Goal: Information Seeking & Learning: Learn about a topic

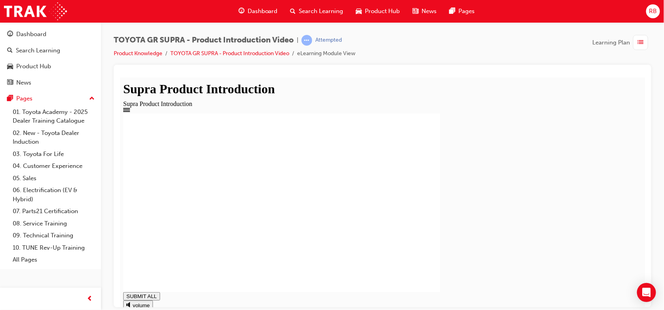
type input "1"
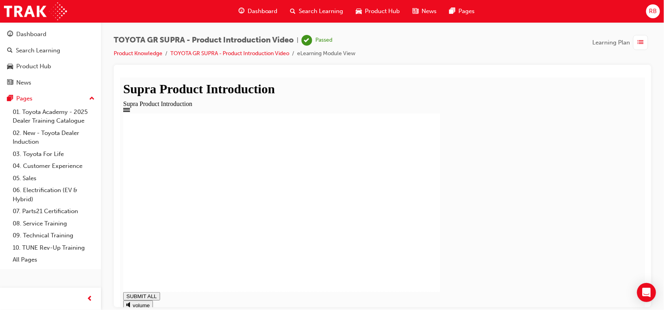
click at [632, 43] on div "Learning Plan" at bounding box center [621, 42] width 59 height 15
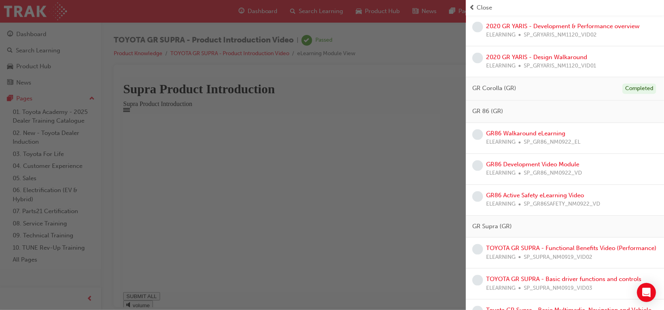
scroll to position [476, 0]
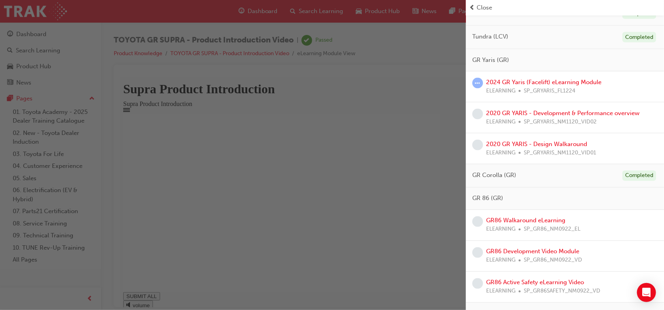
click at [541, 88] on span "SP_GRYARIS_FL1224" at bounding box center [550, 90] width 52 height 9
click at [500, 81] on link "2024 GR Yaris (Facelift) eLearning Module" at bounding box center [543, 81] width 115 height 7
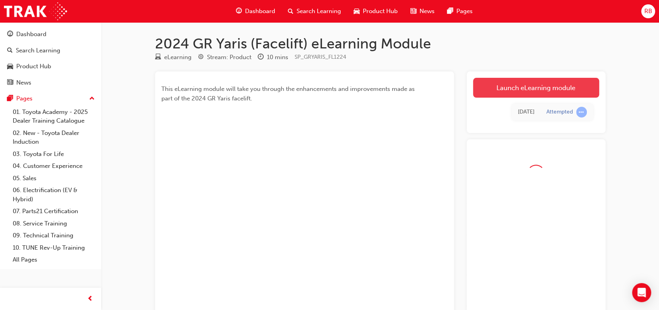
click at [478, 95] on link "Launch eLearning module" at bounding box center [536, 88] width 126 height 20
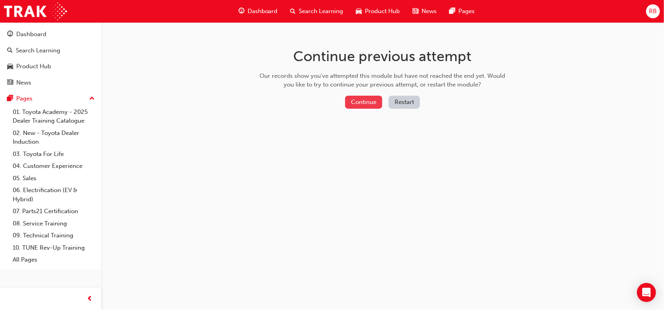
click at [374, 99] on button "Continue" at bounding box center [363, 102] width 37 height 13
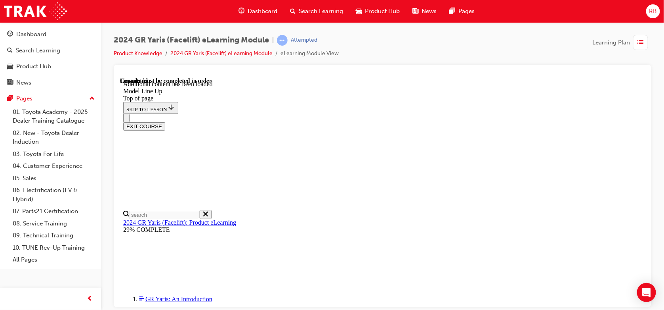
scroll to position [1126, 0]
drag, startPoint x: 374, startPoint y: 149, endPoint x: 442, endPoint y: 151, distance: 68.2
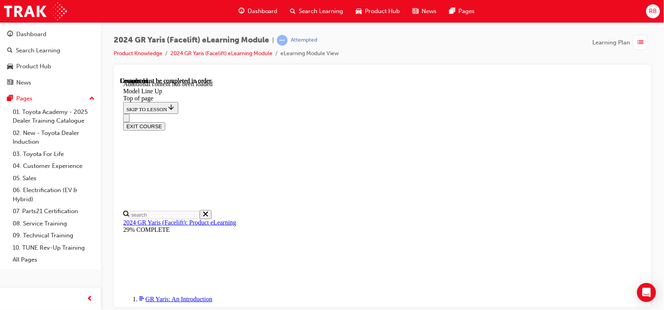
drag, startPoint x: 381, startPoint y: 156, endPoint x: 394, endPoint y: 158, distance: 12.5
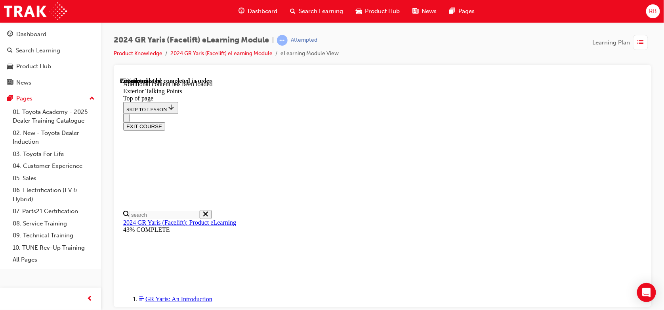
scroll to position [108, 0]
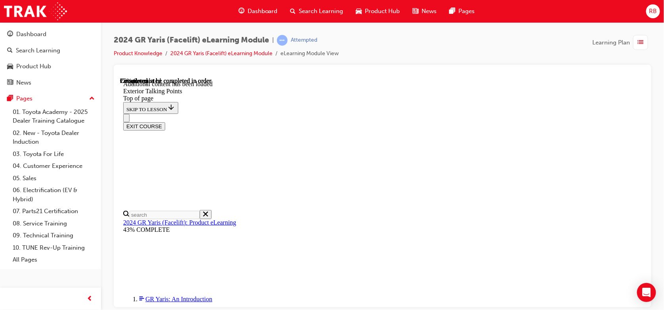
scroll to position [820, 0]
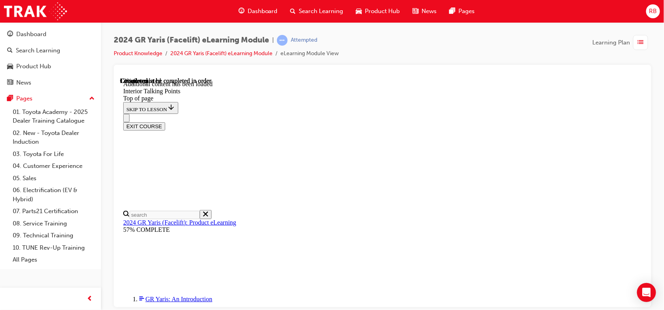
scroll to position [80, 0]
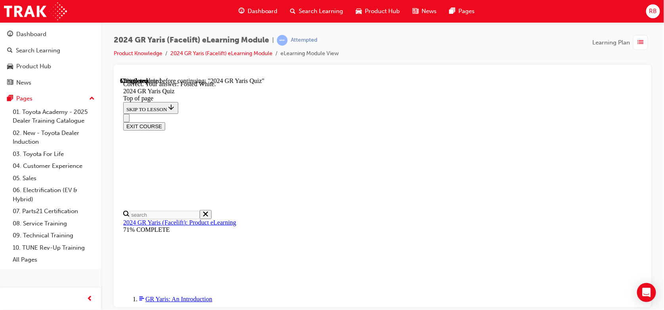
scroll to position [231, 0]
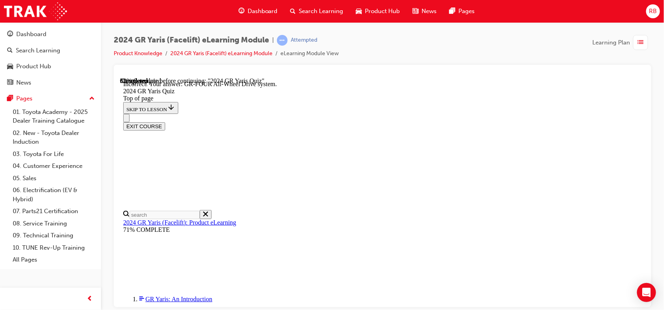
scroll to position [383, 0]
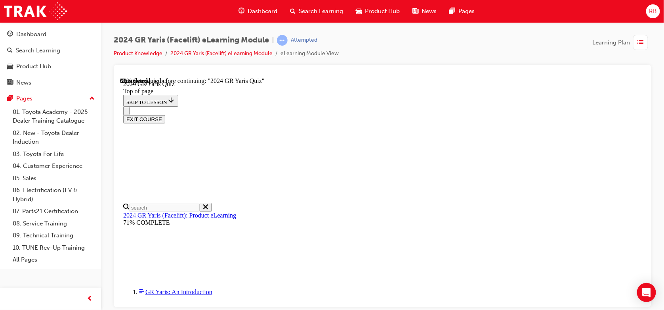
scroll to position [264, 0]
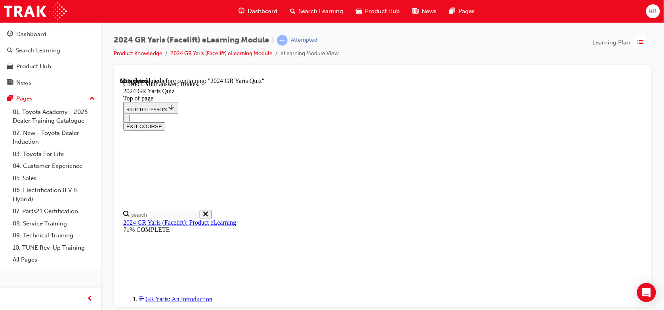
scroll to position [352, 0]
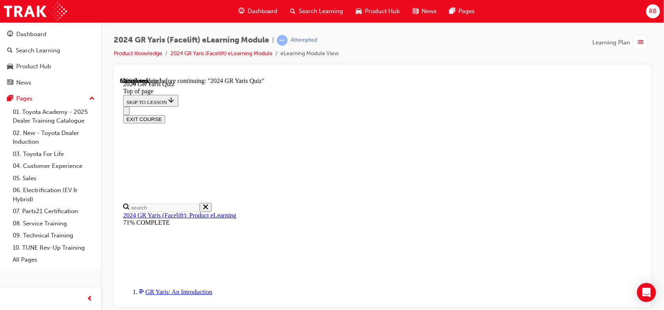
scroll to position [264, 0]
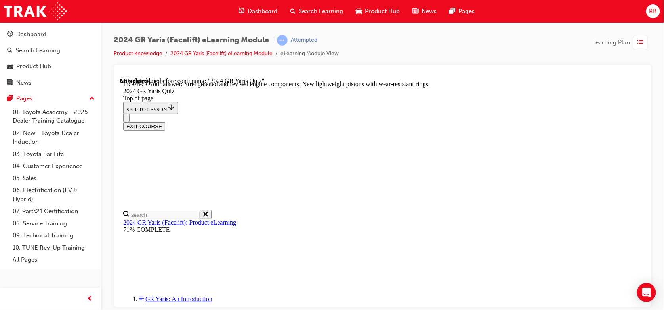
scroll to position [370, 0]
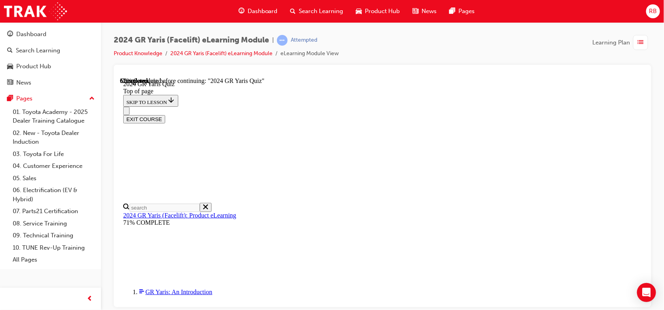
scroll to position [264, 0]
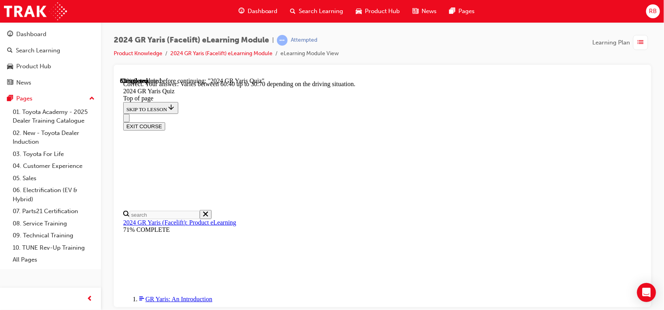
scroll to position [361, 0]
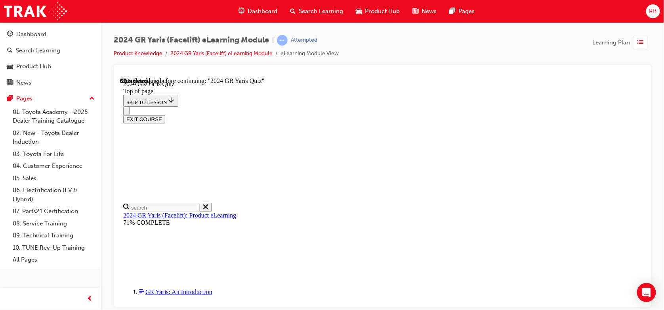
scroll to position [211, 0]
drag, startPoint x: 441, startPoint y: 271, endPoint x: 440, endPoint y: 285, distance: 13.9
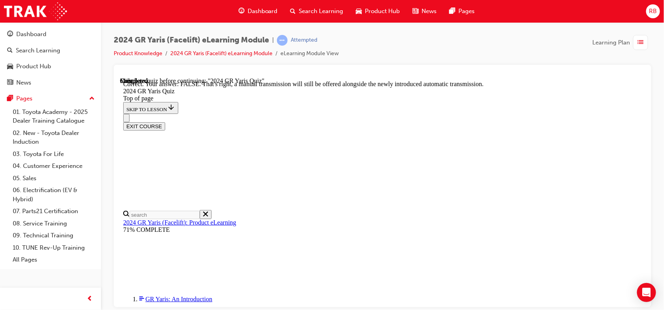
scroll to position [331, 0]
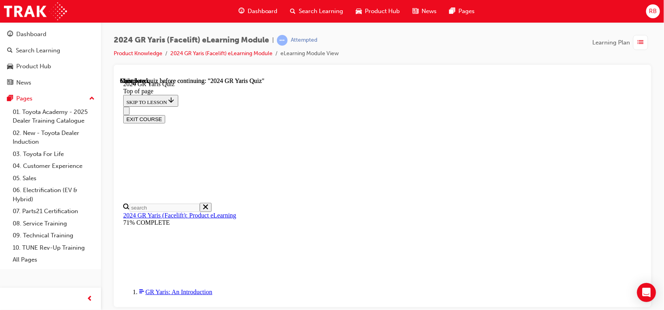
scroll to position [206, 0]
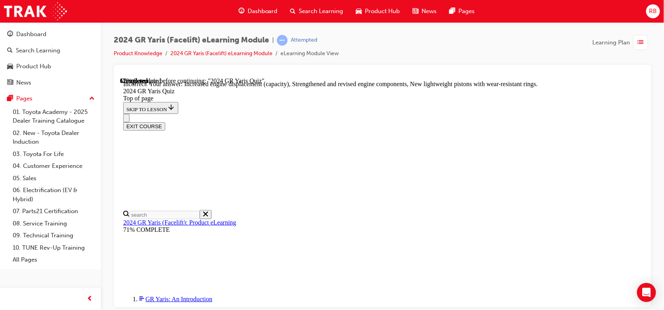
scroll to position [370, 0]
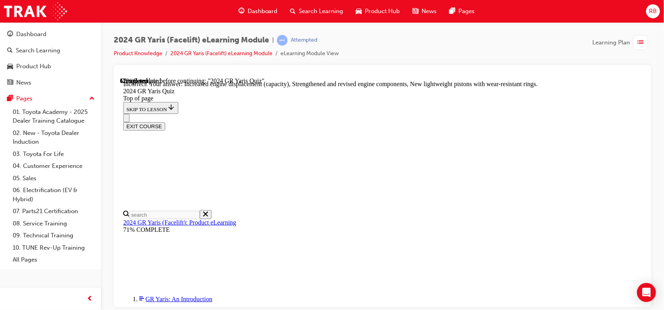
drag, startPoint x: 441, startPoint y: 241, endPoint x: 384, endPoint y: 221, distance: 59.7
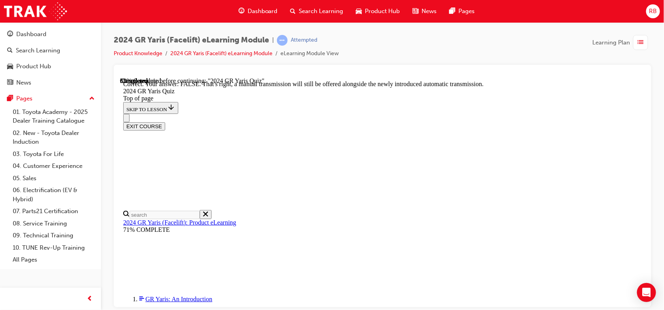
scroll to position [331, 0]
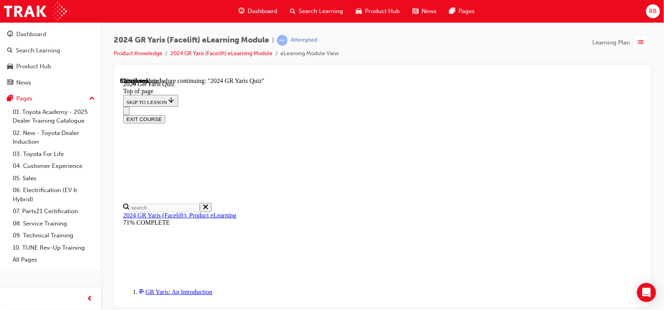
scroll to position [106, 0]
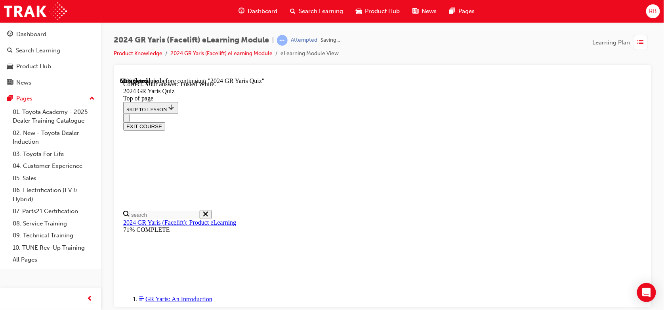
scroll to position [231, 0]
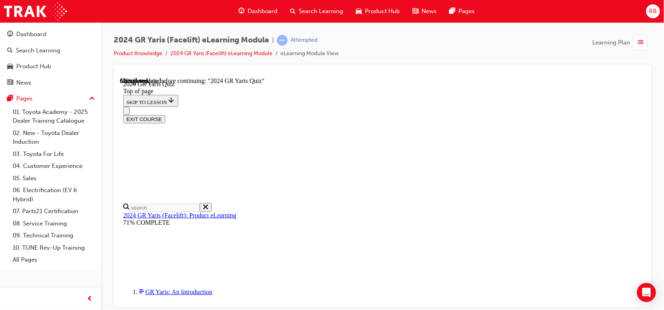
scroll to position [297, 0]
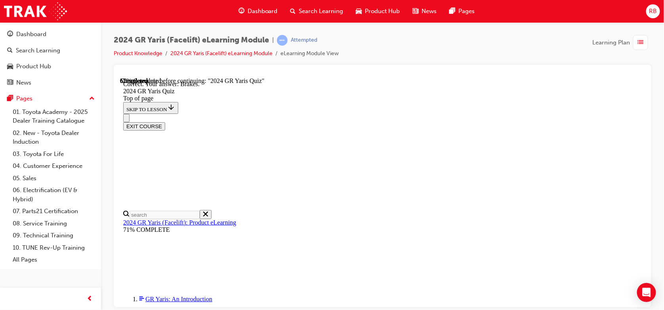
scroll to position [352, 0]
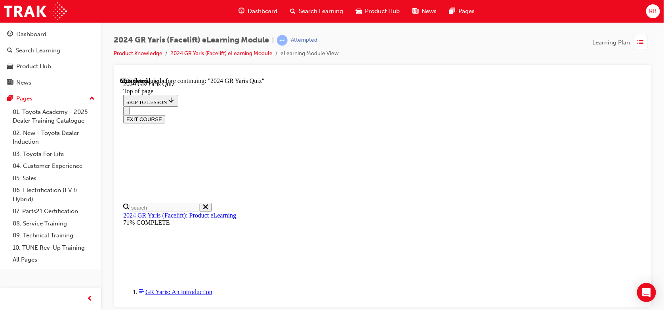
scroll to position [264, 0]
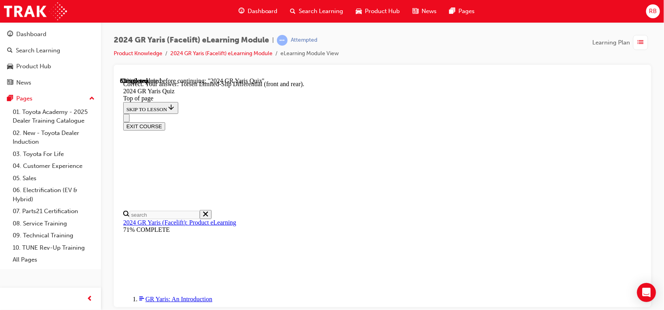
scroll to position [383, 0]
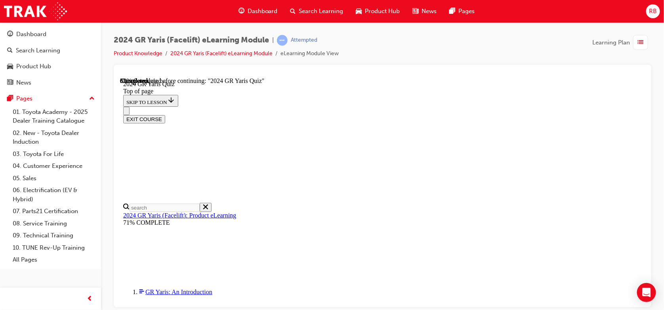
scroll to position [264, 0]
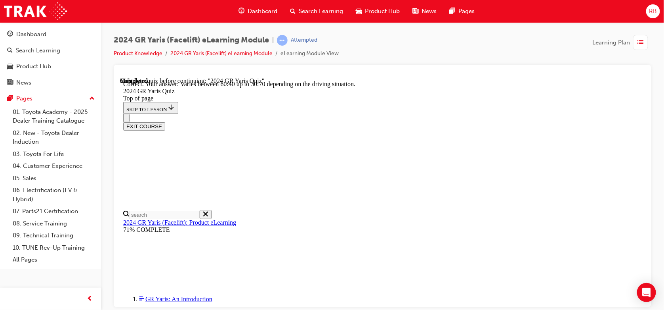
scroll to position [361, 0]
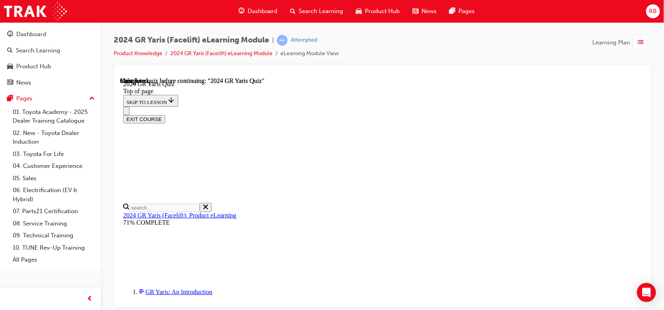
scroll to position [206, 0]
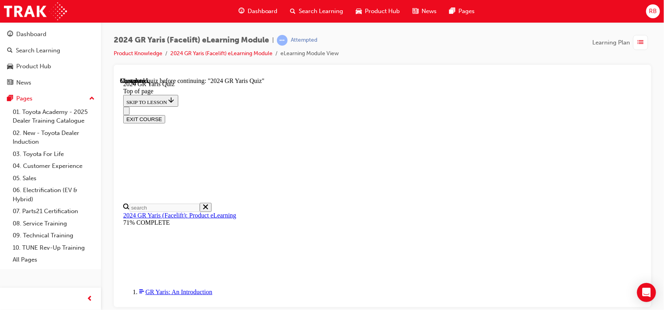
scroll to position [212, 0]
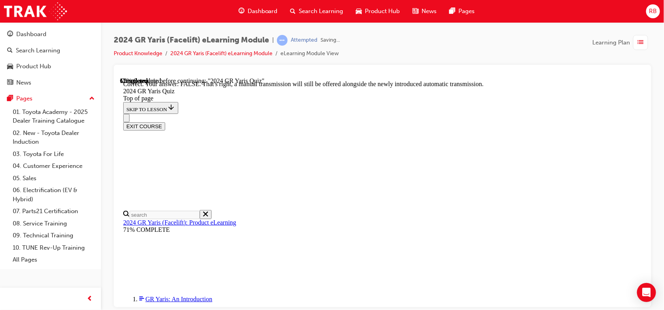
scroll to position [331, 0]
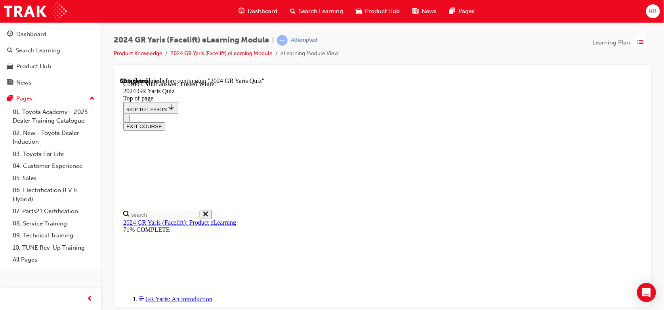
scroll to position [231, 0]
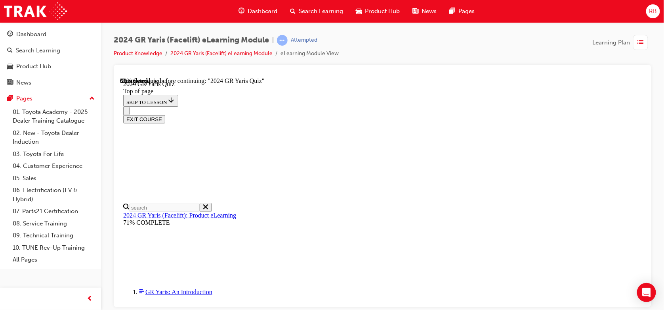
scroll to position [264, 0]
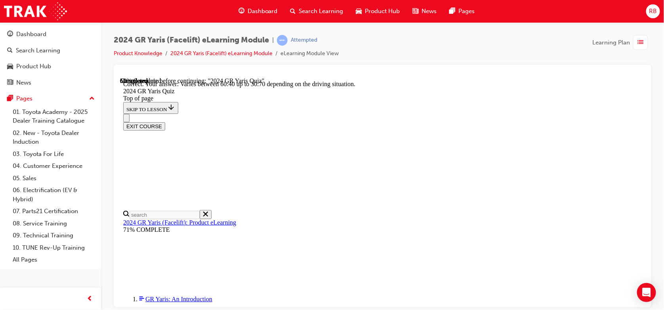
scroll to position [361, 0]
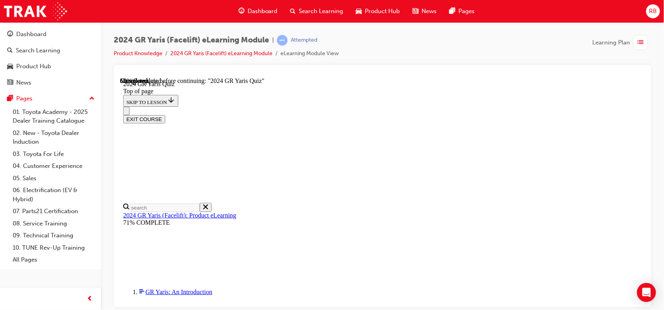
scroll to position [264, 0]
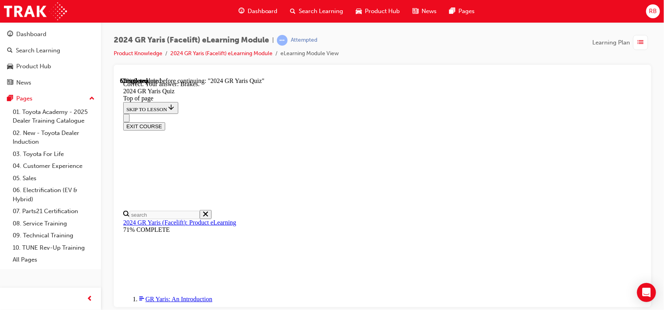
scroll to position [352, 0]
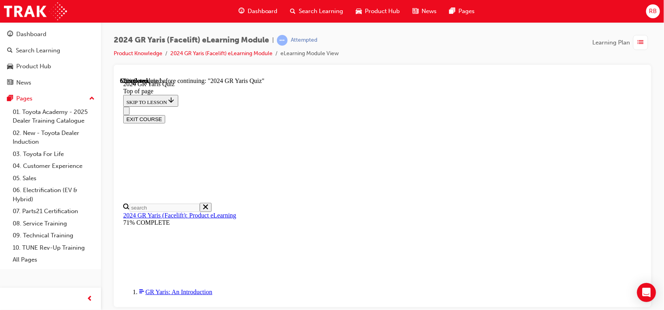
scroll to position [264, 0]
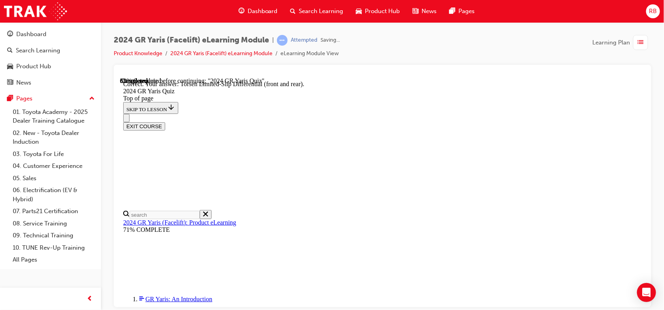
scroll to position [383, 0]
drag, startPoint x: 449, startPoint y: 283, endPoint x: 445, endPoint y: 279, distance: 6.2
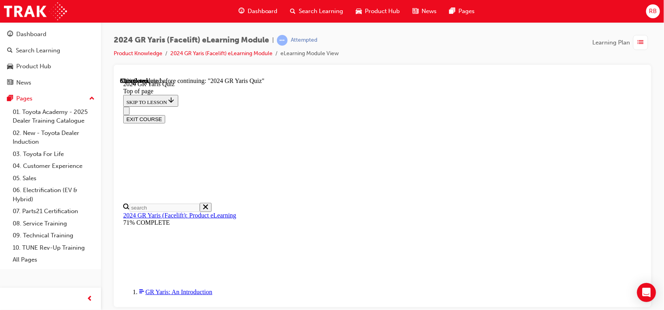
scroll to position [264, 0]
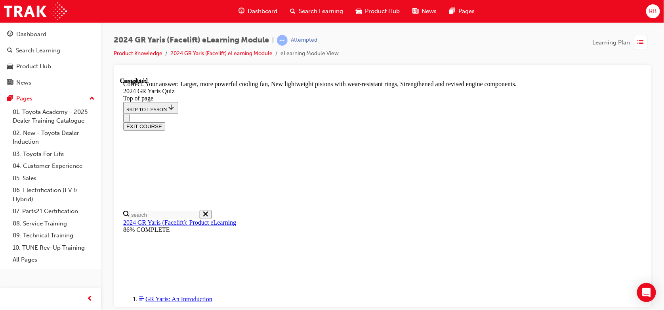
scroll to position [370, 0]
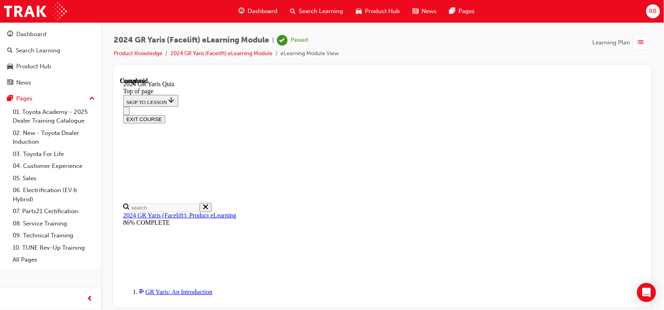
scroll to position [206, 0]
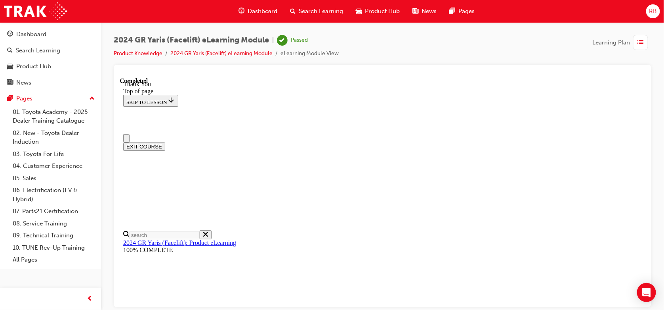
click at [636, 47] on div "button" at bounding box center [640, 42] width 15 height 15
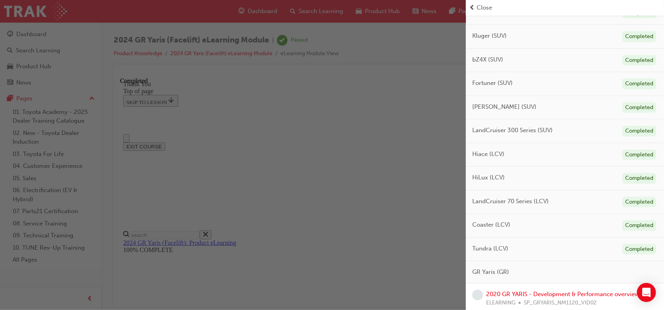
scroll to position [422, 0]
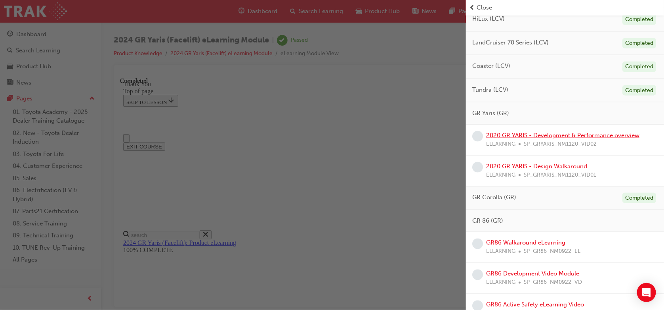
click at [560, 135] on link "2020 GR YARIS - Development & Performance overview" at bounding box center [562, 135] width 153 height 7
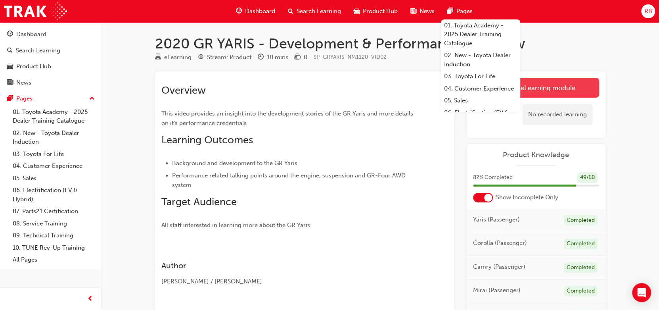
click at [538, 88] on link "Launch eLearning module" at bounding box center [536, 88] width 126 height 20
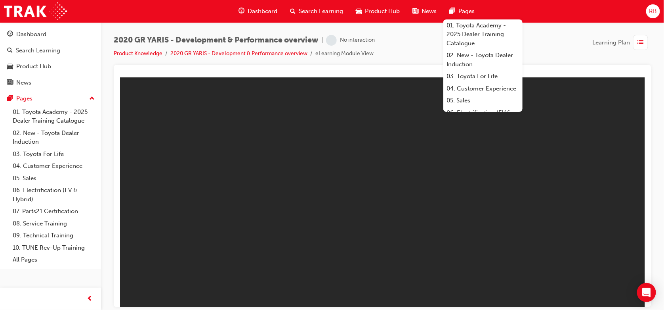
drag, startPoint x: 399, startPoint y: 154, endPoint x: 392, endPoint y: 154, distance: 7.1
click at [397, 166] on body "GR Yaris Overview" at bounding box center [382, 191] width 525 height 229
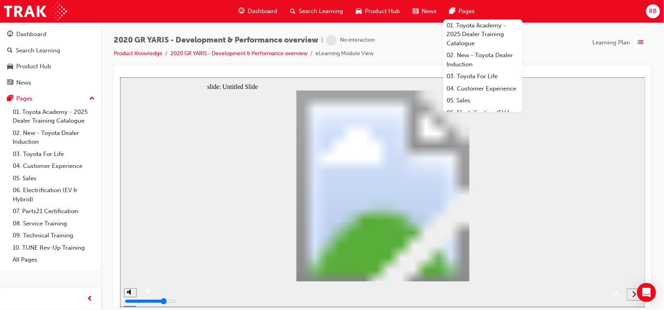
click at [401, 56] on div "2020 GR YARIS - Development & Performance overview | No interaction Product Kno…" at bounding box center [383, 50] width 538 height 30
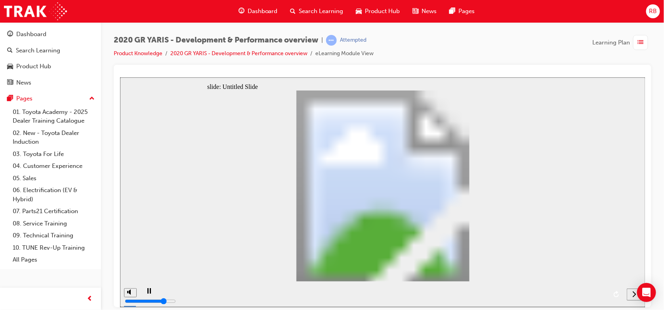
click at [542, 33] on div "2020 GR YARIS - Development & Performance overview | Attempted Product Knowledg…" at bounding box center [382, 155] width 563 height 267
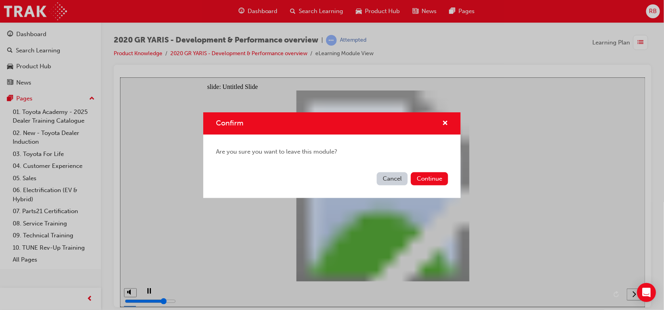
click at [436, 128] on div "Confirm" at bounding box center [332, 123] width 258 height 23
drag, startPoint x: 443, startPoint y: 123, endPoint x: 446, endPoint y: 115, distance: 8.9
click at [443, 123] on span "cross-icon" at bounding box center [445, 123] width 6 height 7
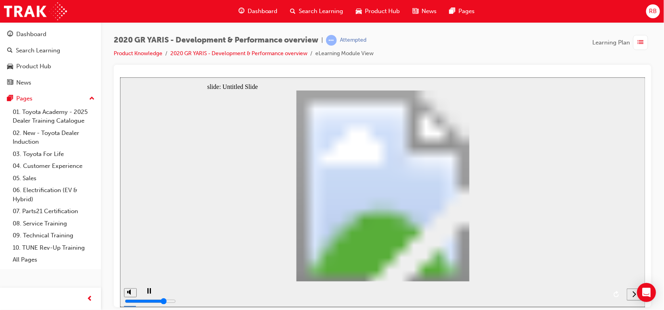
click at [602, 289] on div "playback controls" at bounding box center [380, 294] width 483 height 26
click at [599, 296] on div "playback controls" at bounding box center [380, 294] width 483 height 26
drag, startPoint x: 275, startPoint y: 296, endPoint x: 190, endPoint y: 277, distance: 87.3
click at [340, 294] on div "playback controls" at bounding box center [380, 294] width 483 height 26
drag, startPoint x: 171, startPoint y: 295, endPoint x: 165, endPoint y: 291, distance: 7.1
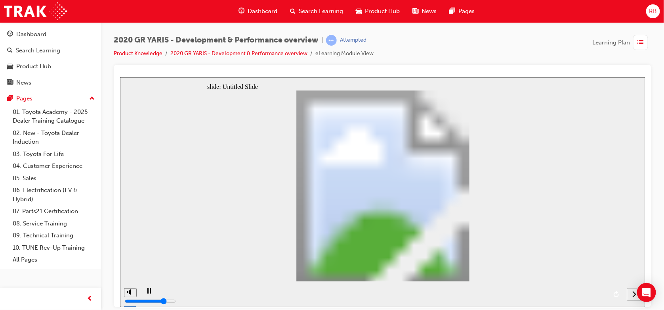
click at [166, 291] on div "playback controls" at bounding box center [380, 294] width 483 height 26
drag, startPoint x: 165, startPoint y: 291, endPoint x: 449, endPoint y: 255, distance: 286.4
click at [424, 256] on div "slide: Untitled Slide GR Yaris 2020 Overview GR Yaris 2020 Overview Back to top" at bounding box center [382, 191] width 525 height 229
drag, startPoint x: 551, startPoint y: 248, endPoint x: 626, endPoint y: 277, distance: 79.9
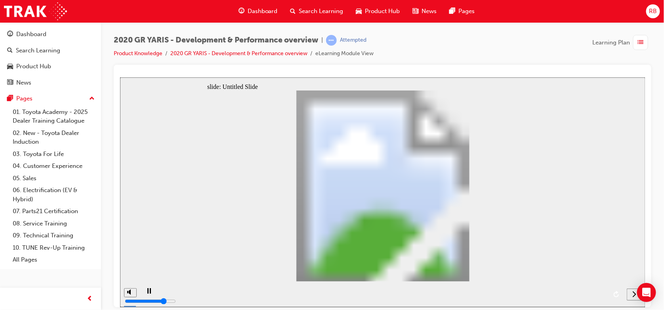
drag, startPoint x: 756, startPoint y: 369, endPoint x: 635, endPoint y: 293, distance: 143.0
click at [630, 295] on div "next" at bounding box center [634, 294] width 9 height 8
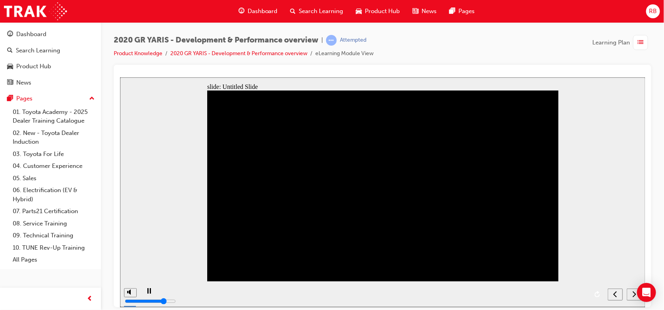
click at [632, 296] on div "next" at bounding box center [634, 294] width 9 height 8
click at [630, 296] on nav "slide navigation" at bounding box center [625, 294] width 34 height 26
click at [629, 295] on nav "slide navigation" at bounding box center [625, 294] width 34 height 26
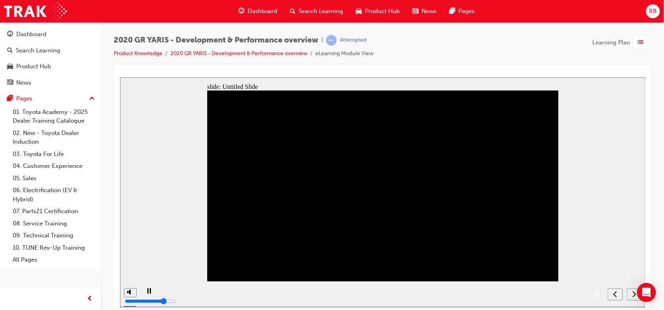
click at [629, 294] on nav "slide navigation" at bounding box center [625, 294] width 34 height 26
click at [630, 295] on nav "slide navigation" at bounding box center [625, 294] width 34 height 26
drag, startPoint x: 164, startPoint y: 299, endPoint x: 159, endPoint y: 294, distance: 7.0
click at [160, 296] on div "playback controls" at bounding box center [371, 294] width 464 height 26
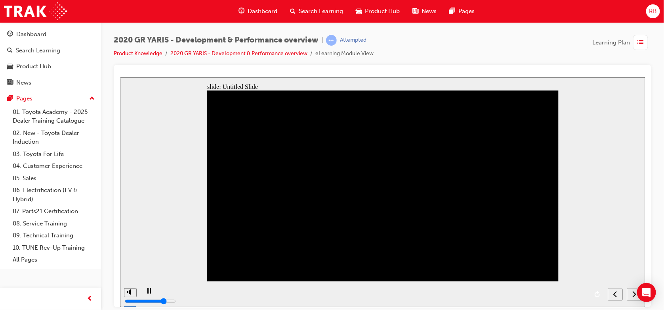
drag, startPoint x: 159, startPoint y: 294, endPoint x: 360, endPoint y: 271, distance: 202.6
click at [353, 273] on div "slide: Untitled Slide Back to top" at bounding box center [382, 191] width 525 height 229
drag, startPoint x: 568, startPoint y: 284, endPoint x: 561, endPoint y: 293, distance: 11.3
click at [562, 294] on div "playback controls" at bounding box center [371, 294] width 464 height 26
click at [573, 290] on div "playback controls" at bounding box center [371, 294] width 464 height 26
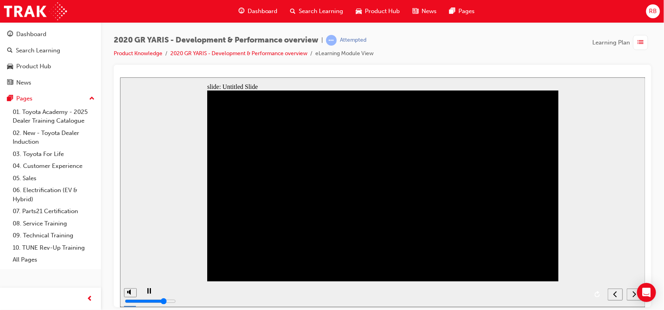
click at [576, 294] on div "playback controls" at bounding box center [371, 294] width 464 height 26
click at [574, 292] on div "playback controls" at bounding box center [371, 294] width 464 height 26
click at [573, 293] on div "playback controls" at bounding box center [371, 294] width 464 height 26
drag, startPoint x: 649, startPoint y: 260, endPoint x: 646, endPoint y: 245, distance: 14.5
click at [649, 252] on div at bounding box center [383, 186] width 538 height 242
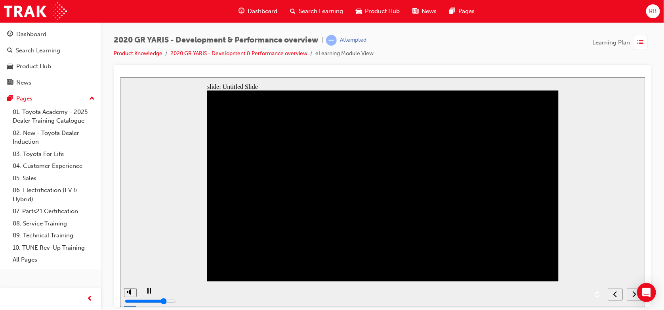
drag, startPoint x: 571, startPoint y: 210, endPoint x: 573, endPoint y: 298, distance: 87.6
click at [573, 298] on div "playback controls" at bounding box center [371, 294] width 464 height 26
drag, startPoint x: 569, startPoint y: 290, endPoint x: 586, endPoint y: 291, distance: 16.3
click at [583, 293] on div "playback controls" at bounding box center [371, 294] width 464 height 26
click at [143, 296] on div "play/pause" at bounding box center [148, 293] width 13 height 13
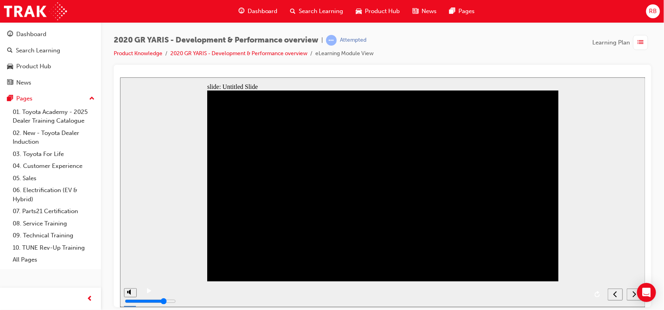
click at [143, 296] on div "play/pause" at bounding box center [148, 293] width 13 height 13
click at [126, 294] on div "misc controls" at bounding box center [130, 288] width 12 height 42
click at [631, 296] on div "next" at bounding box center [634, 294] width 9 height 8
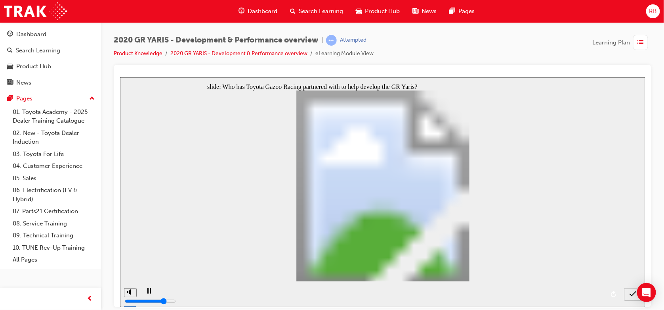
radio input "true"
click at [630, 294] on icon "submit" at bounding box center [632, 292] width 7 height 5
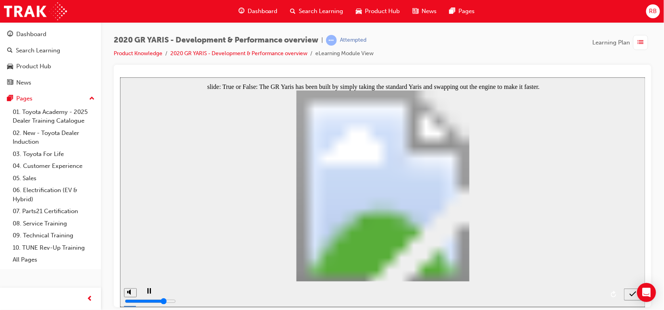
radio input "true"
click at [632, 301] on nav "slide navigation" at bounding box center [633, 294] width 18 height 26
click at [636, 294] on icon "submit" at bounding box center [632, 293] width 7 height 7
drag, startPoint x: 383, startPoint y: 247, endPoint x: 388, endPoint y: 243, distance: 6.8
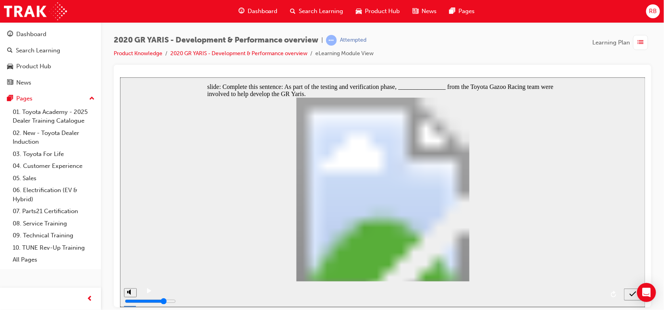
drag, startPoint x: 333, startPoint y: 187, endPoint x: 330, endPoint y: 183, distance: 4.8
radio input "true"
click at [627, 292] on div "submit" at bounding box center [632, 294] width 11 height 8
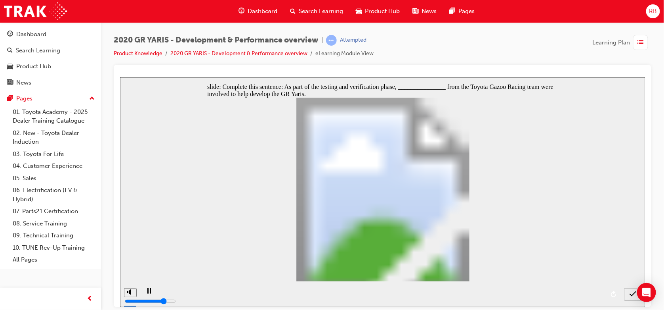
radio input "true"
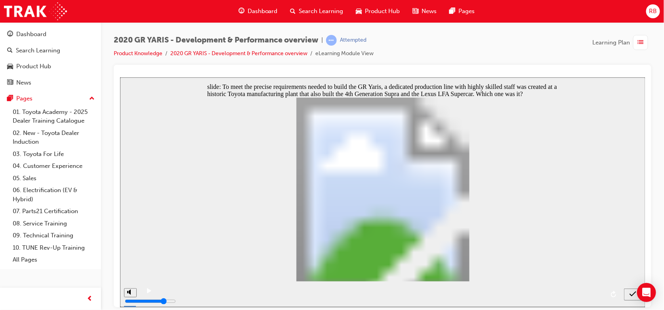
radio input "false"
radio input "true"
click at [630, 296] on icon "submit" at bounding box center [632, 293] width 7 height 7
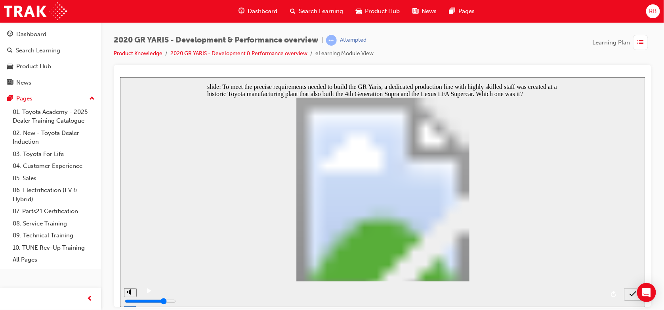
radio input "true"
click at [629, 301] on nav "slide navigation" at bounding box center [633, 294] width 18 height 26
click at [627, 297] on div "submit" at bounding box center [632, 294] width 11 height 8
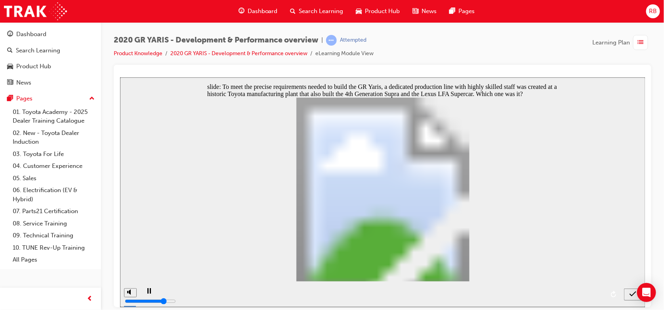
radio input "true"
click at [629, 292] on icon "submit" at bounding box center [632, 293] width 7 height 7
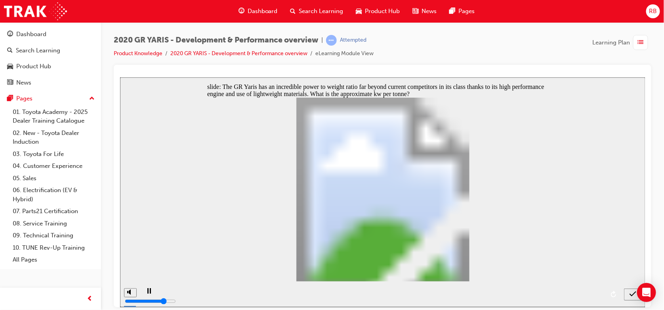
click at [630, 293] on icon "submit" at bounding box center [632, 293] width 7 height 7
radio input "false"
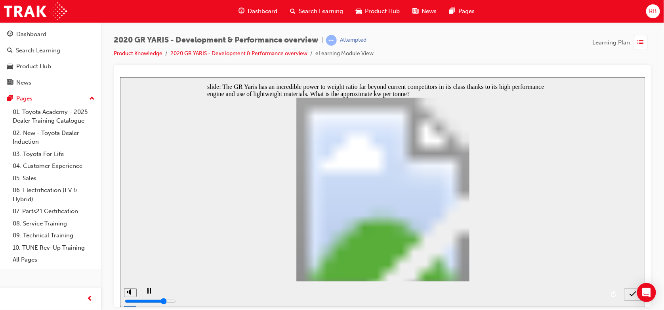
radio input "true"
click at [628, 300] on nav "slide navigation" at bounding box center [633, 294] width 18 height 26
click at [631, 294] on icon "submit" at bounding box center [632, 293] width 7 height 7
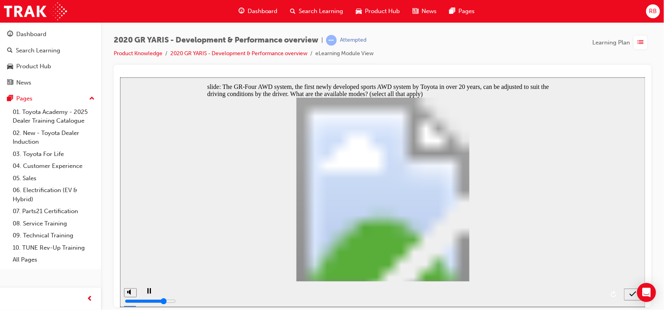
checkbox input "true"
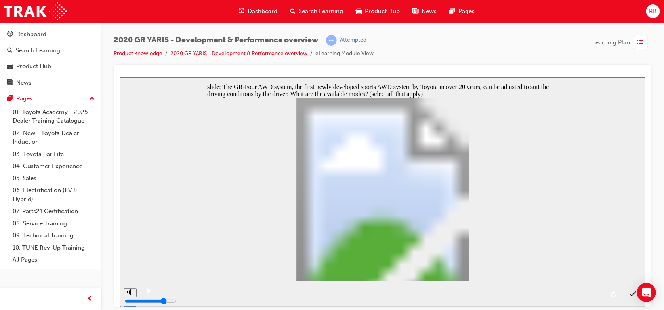
click at [629, 296] on div "submit" at bounding box center [632, 294] width 11 height 8
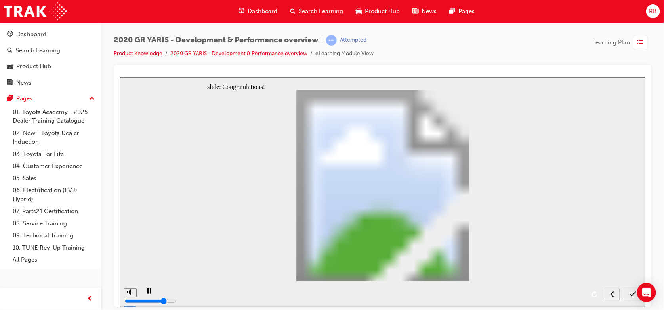
click at [631, 293] on icon "submit" at bounding box center [632, 293] width 7 height 7
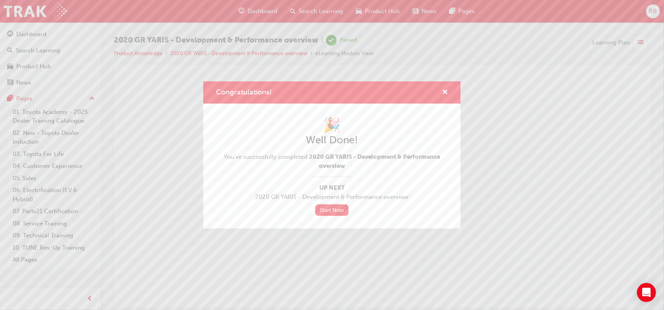
click at [451, 93] on div "Congratulations!" at bounding box center [332, 92] width 258 height 23
drag, startPoint x: 438, startPoint y: 83, endPoint x: 466, endPoint y: 86, distance: 28.3
click at [438, 82] on div "Congratulations!" at bounding box center [332, 92] width 258 height 23
click at [485, 73] on div "Congratulations! 🎉 Well Done! You've successfully completed 2020 GR YARIS - Dev…" at bounding box center [332, 155] width 664 height 310
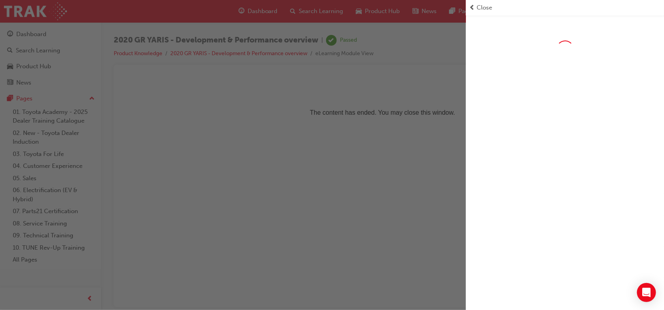
click at [463, 77] on div "button" at bounding box center [233, 155] width 466 height 310
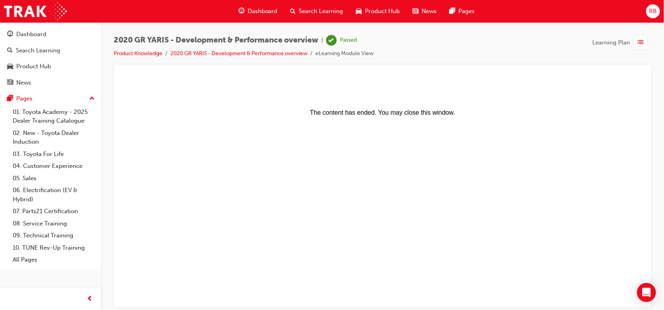
click at [637, 46] on div "button" at bounding box center [640, 42] width 15 height 15
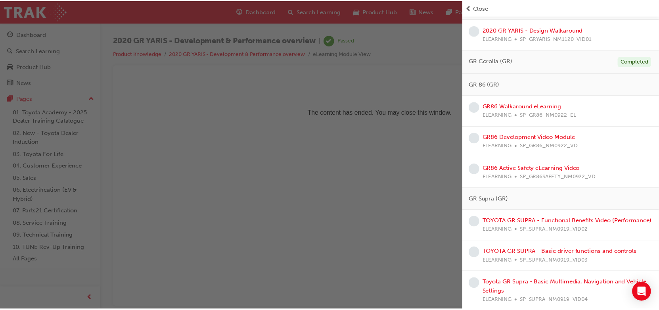
scroll to position [476, 0]
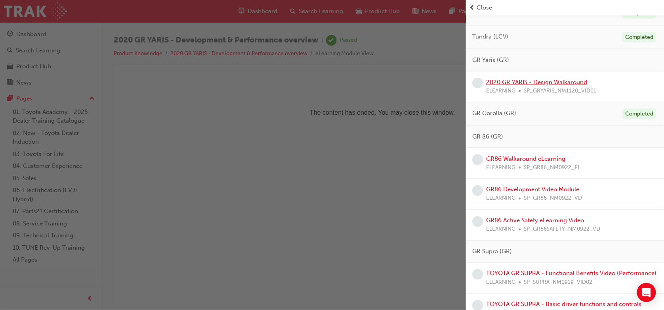
click at [570, 82] on link "2020 GR YARIS - Design Walkaround" at bounding box center [536, 81] width 101 height 7
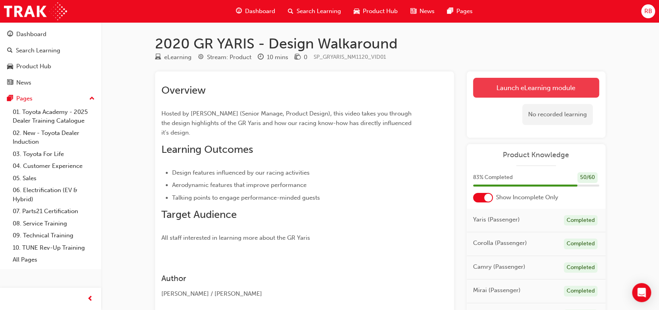
click at [544, 80] on link "Launch eLearning module" at bounding box center [536, 88] width 126 height 20
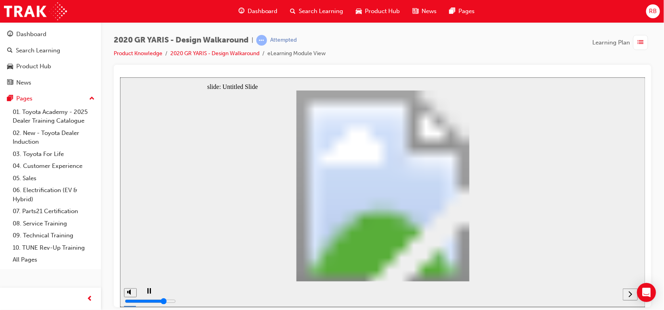
click at [630, 296] on icon "next" at bounding box center [630, 293] width 4 height 7
click at [629, 294] on icon "next" at bounding box center [630, 293] width 4 height 7
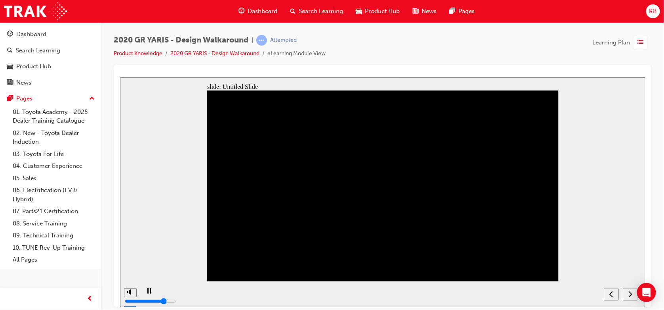
click at [629, 294] on nav "slide navigation" at bounding box center [621, 294] width 34 height 26
click at [628, 294] on nav "slide navigation" at bounding box center [621, 294] width 34 height 26
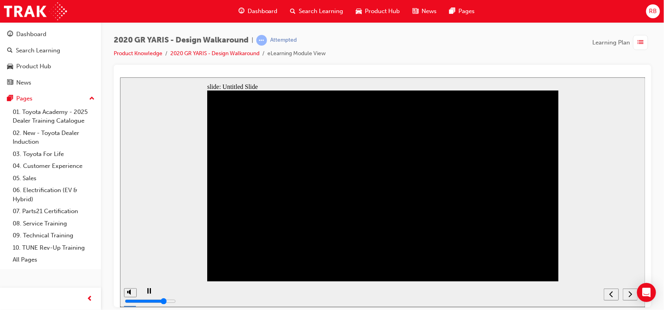
drag, startPoint x: 627, startPoint y: 293, endPoint x: 426, endPoint y: 155, distance: 243.9
click at [625, 283] on nav "slide navigation" at bounding box center [621, 294] width 34 height 26
drag, startPoint x: 193, startPoint y: 295, endPoint x: 396, endPoint y: 294, distance: 203.7
click at [396, 294] on div "playback controls" at bounding box center [369, 294] width 460 height 26
click at [130, 296] on div "misc controls" at bounding box center [130, 288] width 12 height 42
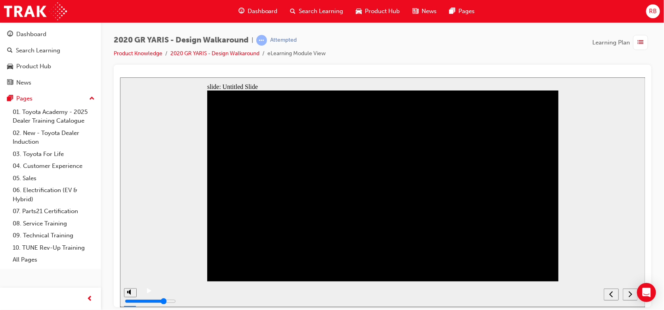
click at [632, 290] on icon "next" at bounding box center [630, 293] width 4 height 7
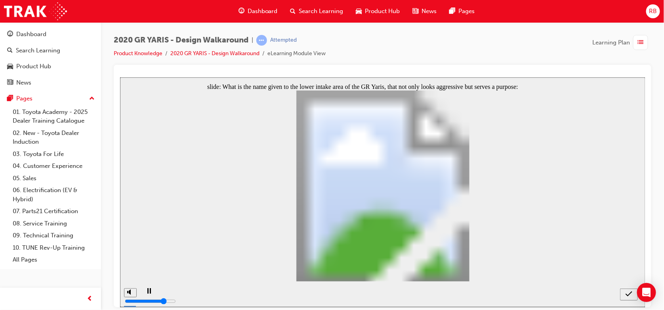
click at [626, 295] on icon "submit" at bounding box center [628, 293] width 7 height 7
radio input "false"
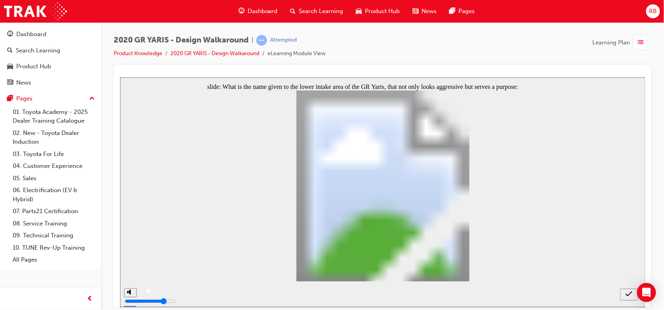
radio input "true"
click at [628, 291] on icon "submit" at bounding box center [628, 293] width 7 height 7
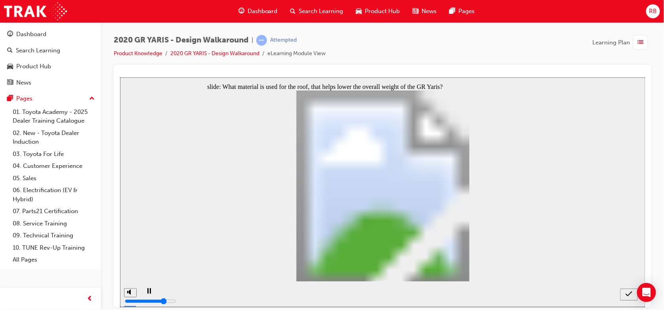
radio input "true"
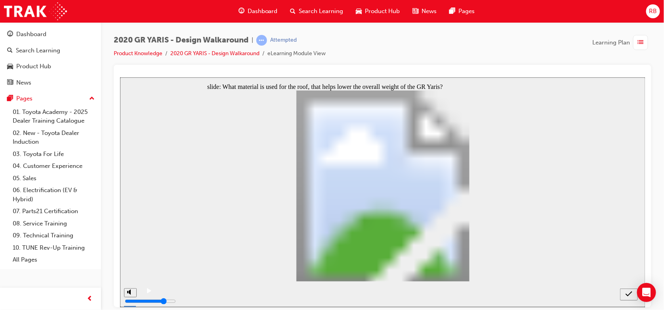
click at [627, 292] on icon "submit" at bounding box center [628, 293] width 7 height 7
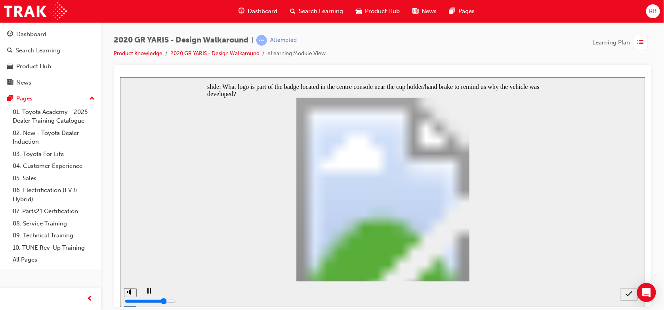
radio input "false"
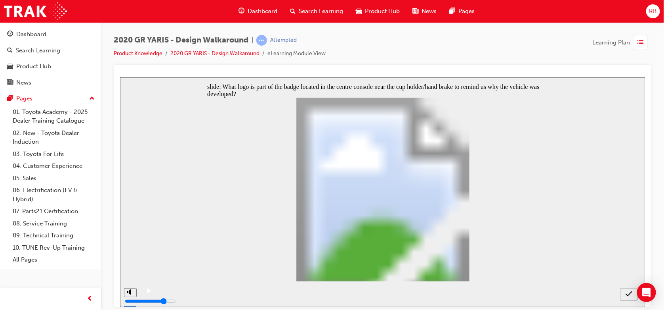
radio input "true"
click at [627, 292] on icon "submit" at bounding box center [628, 293] width 7 height 7
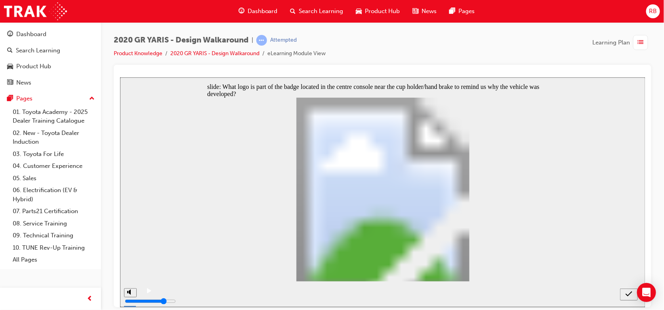
radio input "false"
radio input "true"
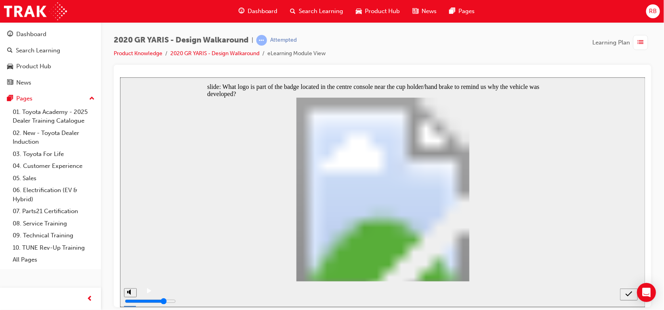
radio input "true"
click at [625, 293] on icon "submit" at bounding box center [628, 293] width 7 height 7
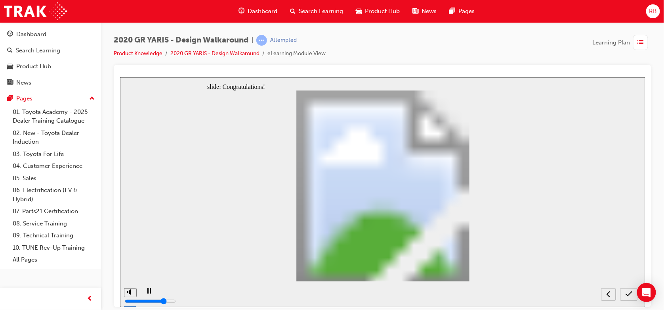
click at [627, 296] on icon "submit" at bounding box center [628, 292] width 7 height 5
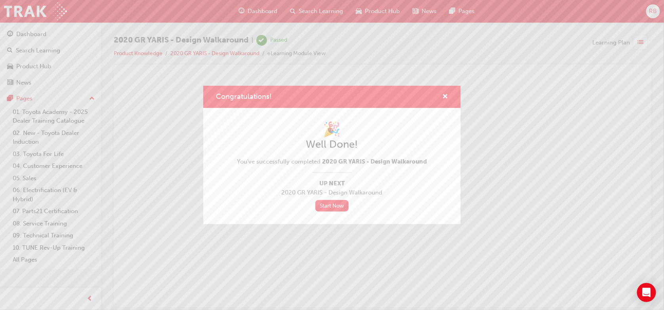
click at [449, 93] on div "Congratulations!" at bounding box center [332, 97] width 258 height 23
click at [443, 94] on span "cross-icon" at bounding box center [445, 97] width 6 height 7
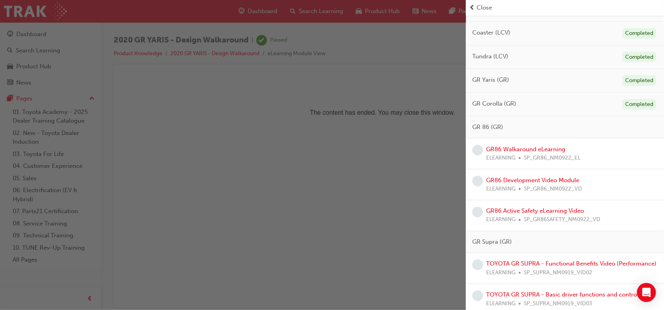
scroll to position [622, 0]
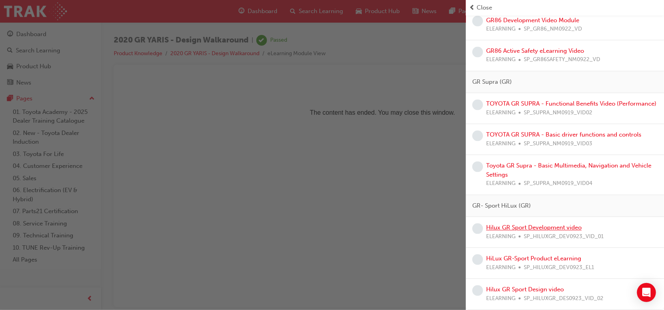
click at [552, 225] on link "Hilux GR Sport Development video" at bounding box center [534, 227] width 96 height 7
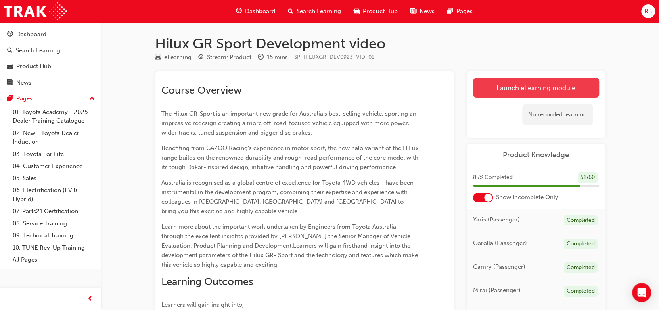
click at [532, 84] on link "Launch eLearning module" at bounding box center [536, 88] width 126 height 20
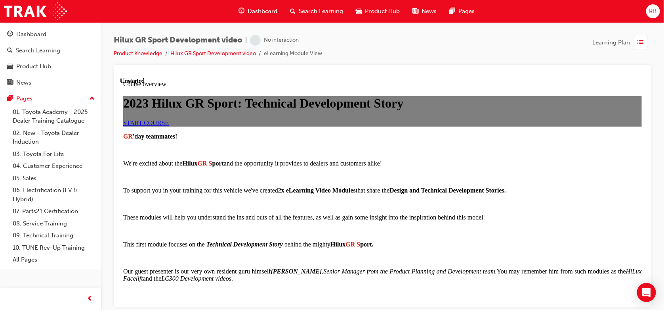
scroll to position [106, 0]
click at [168, 119] on link "START COURSE" at bounding box center [146, 122] width 46 height 7
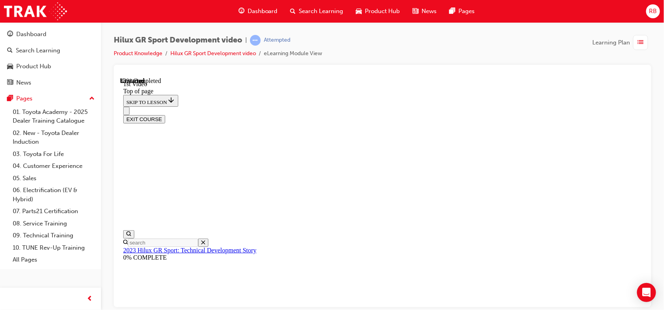
scroll to position [24, 0]
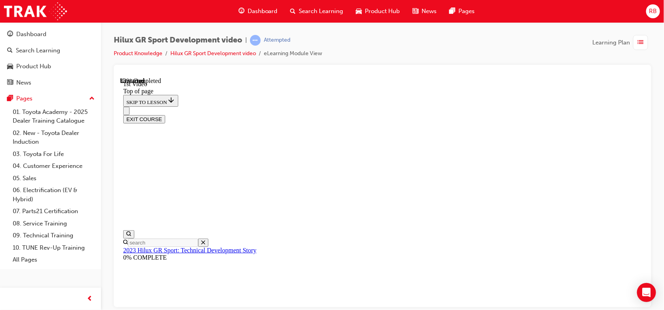
drag, startPoint x: 501, startPoint y: 226, endPoint x: 528, endPoint y: 225, distance: 27.0
drag, startPoint x: 272, startPoint y: 224, endPoint x: 587, endPoint y: 219, distance: 314.3
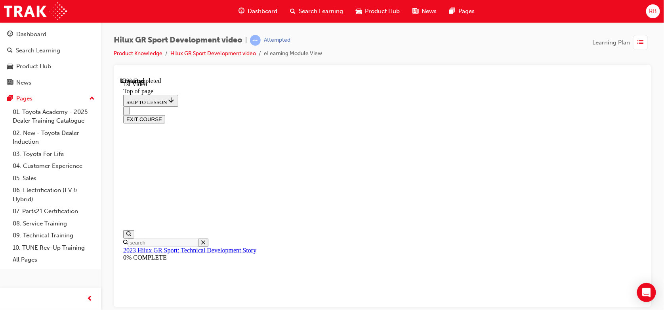
scroll to position [232, 0]
click at [126, 112] on icon "Close navigation menu" at bounding box center [126, 112] width 0 height 0
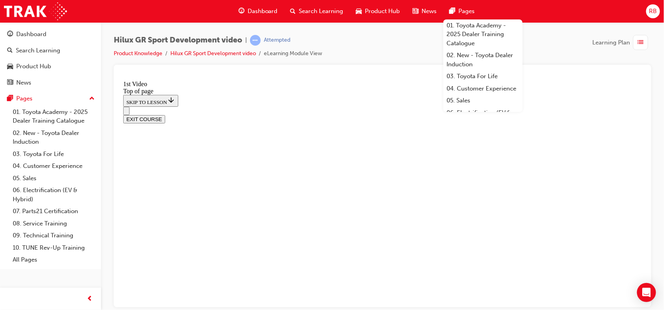
scroll to position [338, 0]
drag, startPoint x: 595, startPoint y: 272, endPoint x: 592, endPoint y: 269, distance: 4.8
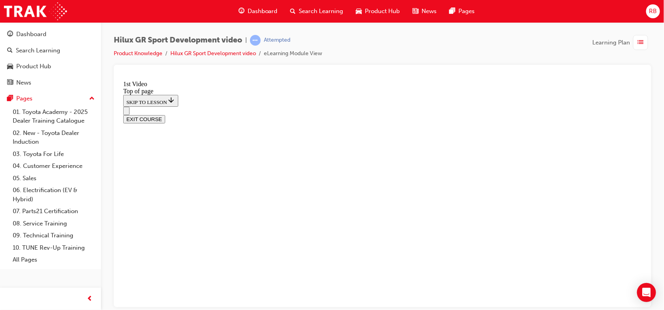
click at [555, 44] on div "Hilux GR Sport Development video | Attempted Product Knowledge Hilux GR Sport D…" at bounding box center [383, 50] width 538 height 30
drag, startPoint x: 302, startPoint y: 239, endPoint x: 439, endPoint y: 232, distance: 137.7
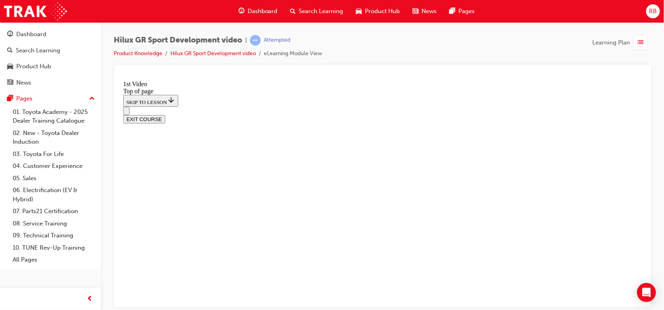
drag, startPoint x: 437, startPoint y: 290, endPoint x: 189, endPoint y: 280, distance: 247.9
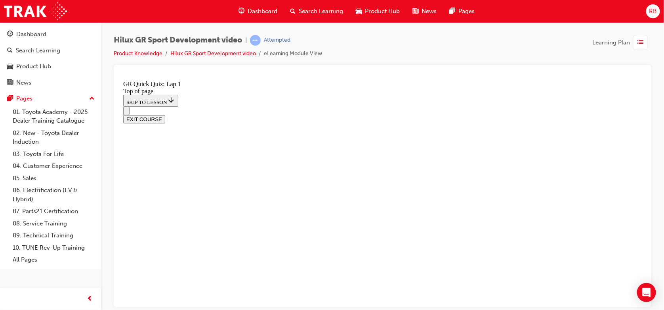
scroll to position [38, 0]
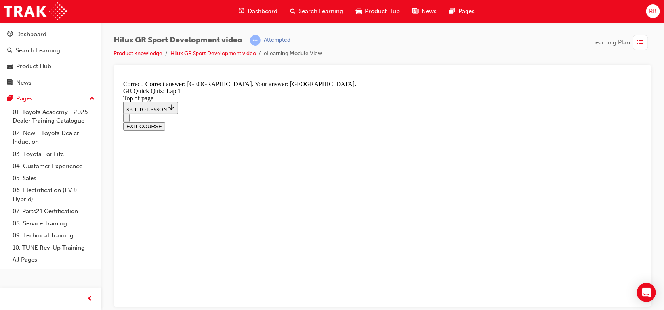
scroll to position [209, 0]
drag, startPoint x: 335, startPoint y: 232, endPoint x: 319, endPoint y: 183, distance: 51.3
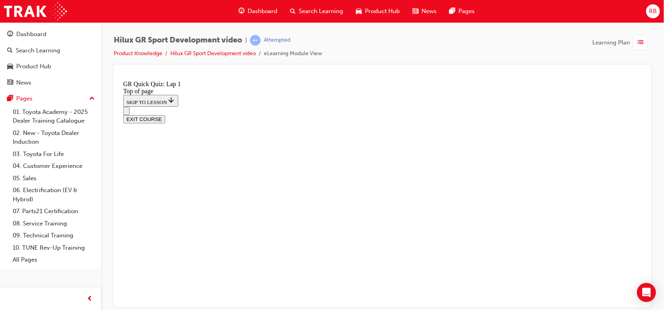
scroll to position [77, 0]
drag, startPoint x: 313, startPoint y: 242, endPoint x: 309, endPoint y: 184, distance: 58.0
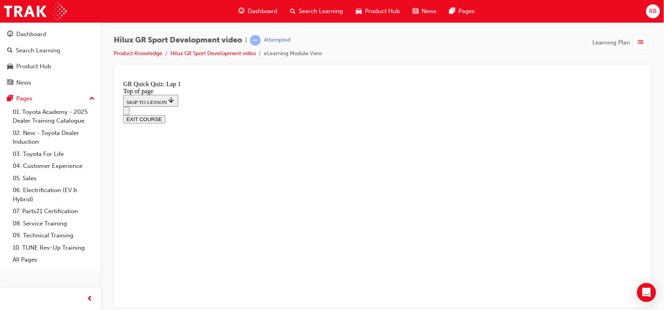
drag, startPoint x: 287, startPoint y: 256, endPoint x: 285, endPoint y: 260, distance: 4.6
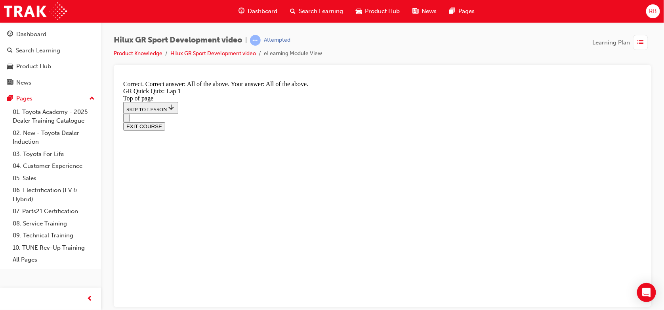
scroll to position [187, 0]
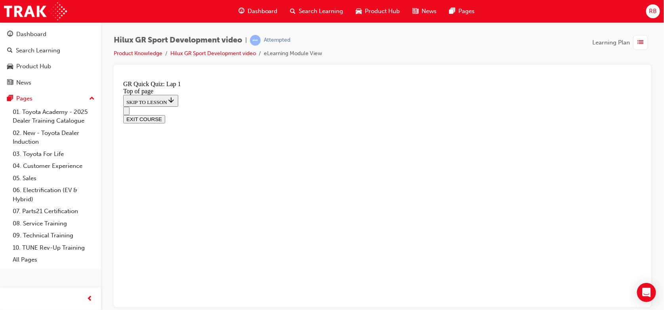
scroll to position [46, 0]
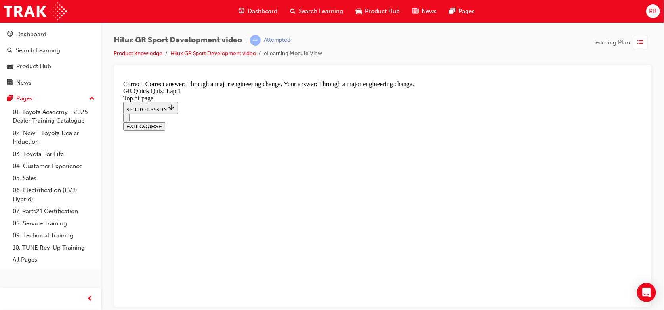
scroll to position [124, 0]
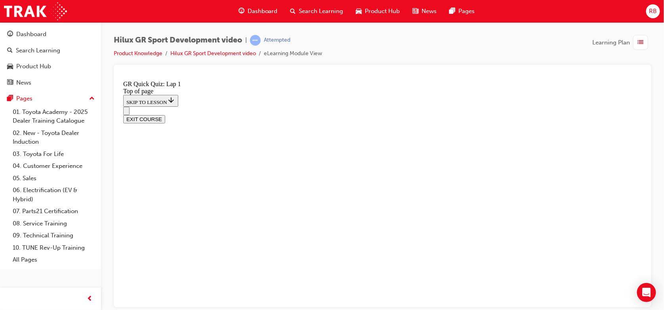
scroll to position [165, 0]
click at [378, 307] on div "Hilux GR Sport Development video | Attempted Product Knowledge Hilux GR Sport D…" at bounding box center [332, 155] width 664 height 310
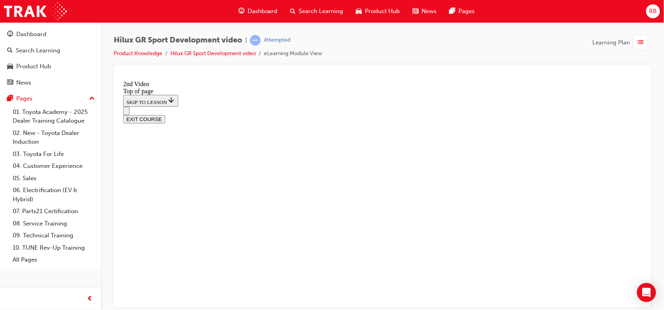
scroll to position [329, 0]
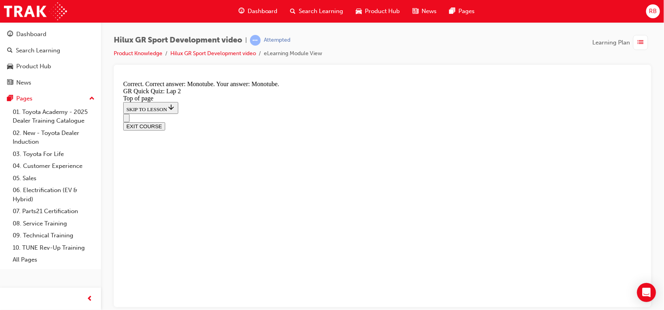
scroll to position [236, 0]
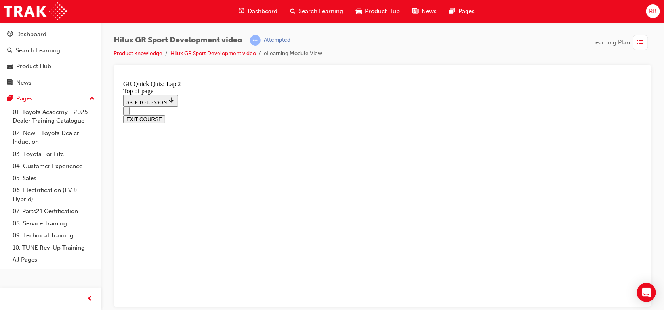
scroll to position [165, 0]
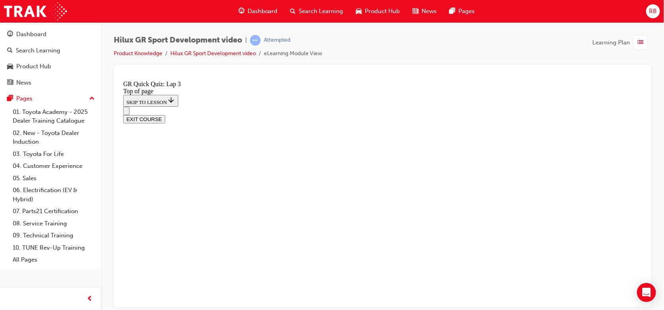
drag, startPoint x: 394, startPoint y: 171, endPoint x: 397, endPoint y: 175, distance: 4.8
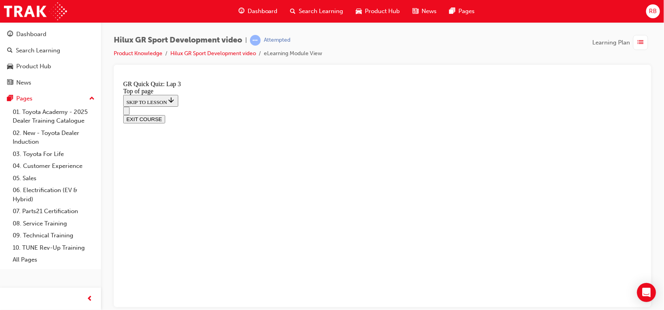
drag, startPoint x: 377, startPoint y: 271, endPoint x: 422, endPoint y: 261, distance: 45.7
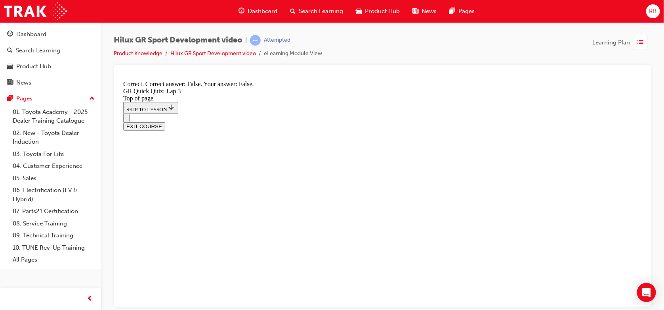
drag, startPoint x: 374, startPoint y: 269, endPoint x: 375, endPoint y: 263, distance: 5.6
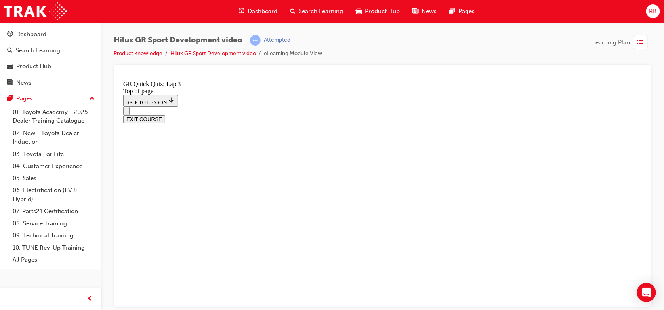
scroll to position [77, 0]
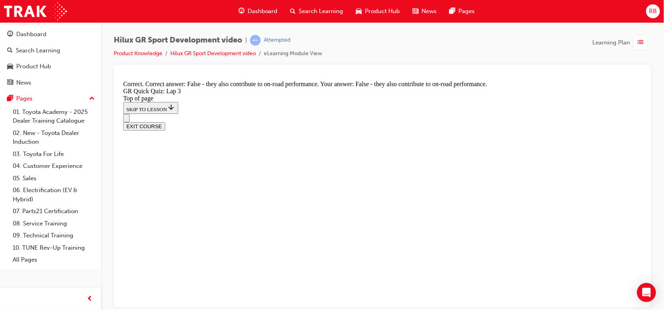
scroll to position [138, 0]
drag, startPoint x: 392, startPoint y: 252, endPoint x: 396, endPoint y: 264, distance: 13.3
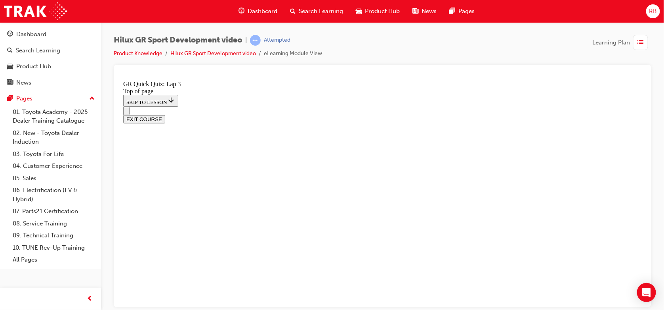
scroll to position [165, 0]
click at [165, 120] on button "EXIT COURSE" at bounding box center [144, 124] width 42 height 8
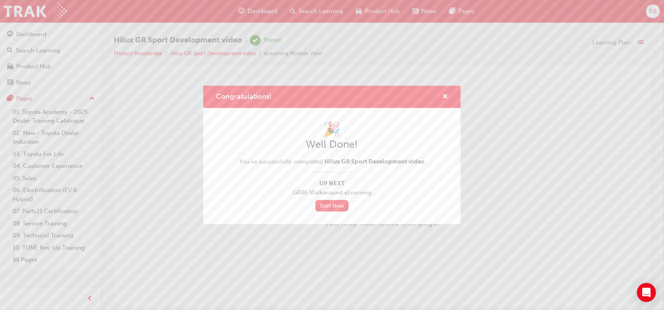
scroll to position [0, 0]
click at [459, 91] on div "Congratulations!" at bounding box center [332, 97] width 258 height 23
click at [449, 94] on div "Congratulations!" at bounding box center [332, 97] width 258 height 23
click at [440, 98] on div "Congratulations!" at bounding box center [442, 97] width 12 height 10
click at [444, 94] on span "cross-icon" at bounding box center [445, 97] width 6 height 7
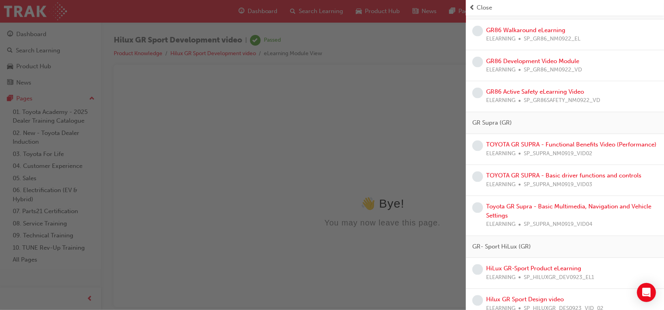
scroll to position [591, 0]
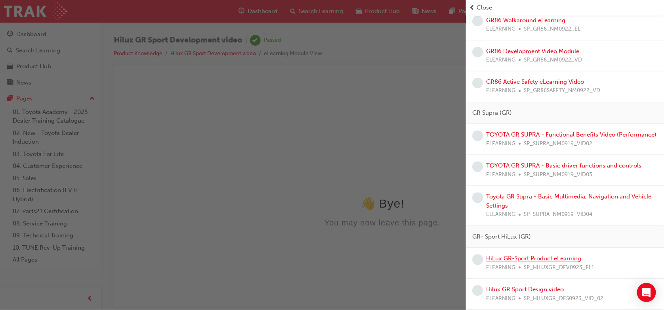
click at [551, 259] on link "HiLux GR-Sport Product eLearning" at bounding box center [533, 258] width 95 height 7
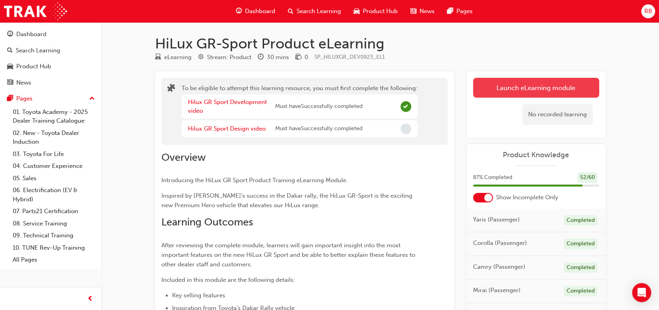
click at [533, 93] on button "Launch eLearning module" at bounding box center [536, 88] width 126 height 20
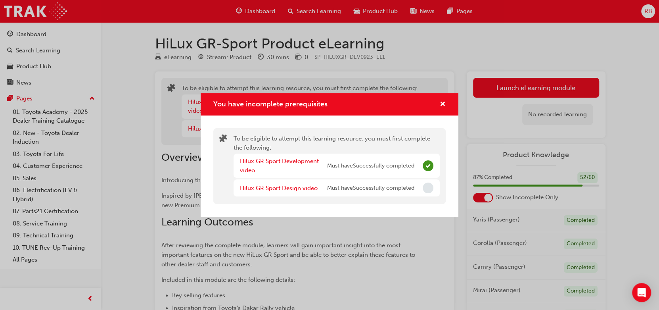
drag, startPoint x: 427, startPoint y: 189, endPoint x: 372, endPoint y: 198, distance: 55.8
click at [407, 194] on div "Hilux GR Sport Design video Must have Successfully completed" at bounding box center [336, 187] width 206 height 17
click at [310, 184] on link "Hilux GR Sport Design video" at bounding box center [279, 187] width 78 height 7
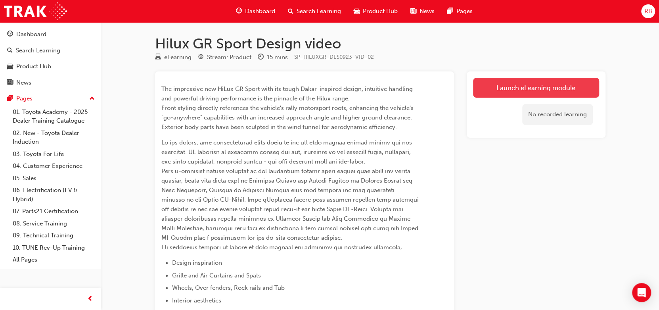
click at [537, 90] on link "Launch eLearning module" at bounding box center [536, 88] width 126 height 20
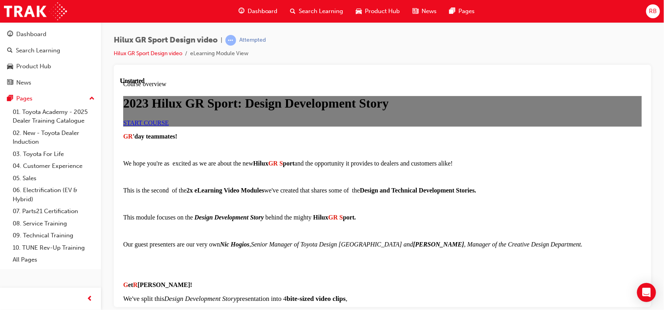
scroll to position [693, 0]
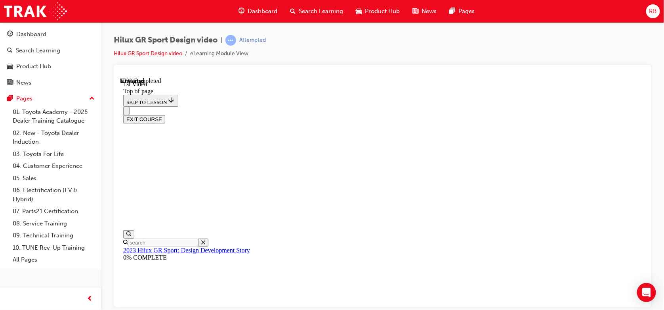
scroll to position [315, 0]
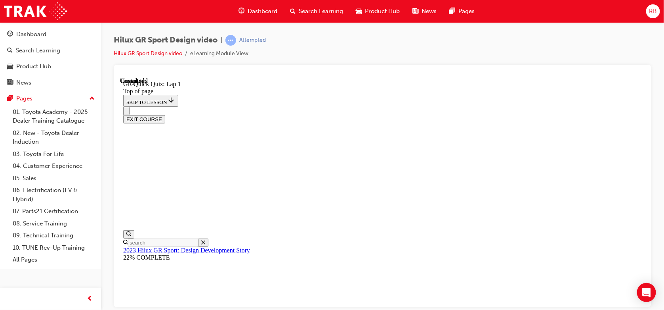
scroll to position [165, 0]
drag, startPoint x: 529, startPoint y: 161, endPoint x: 518, endPoint y: 172, distance: 15.4
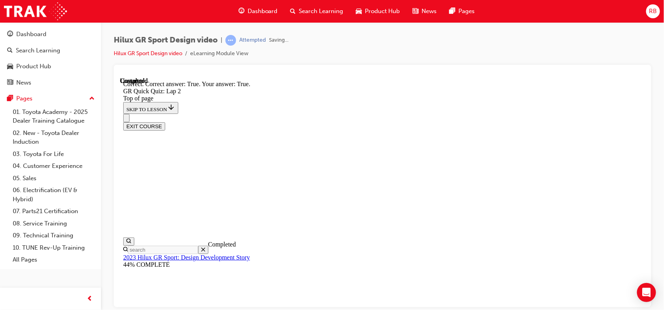
scroll to position [219, 0]
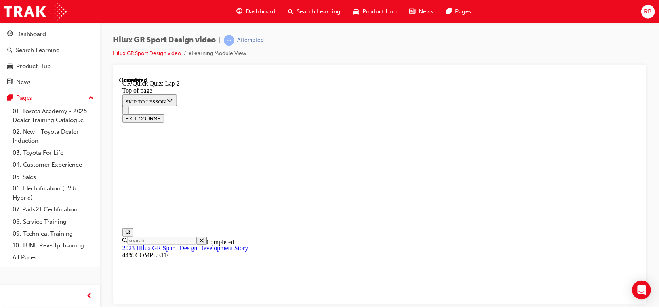
scroll to position [0, 0]
